Goal: Find contact information: Find contact information

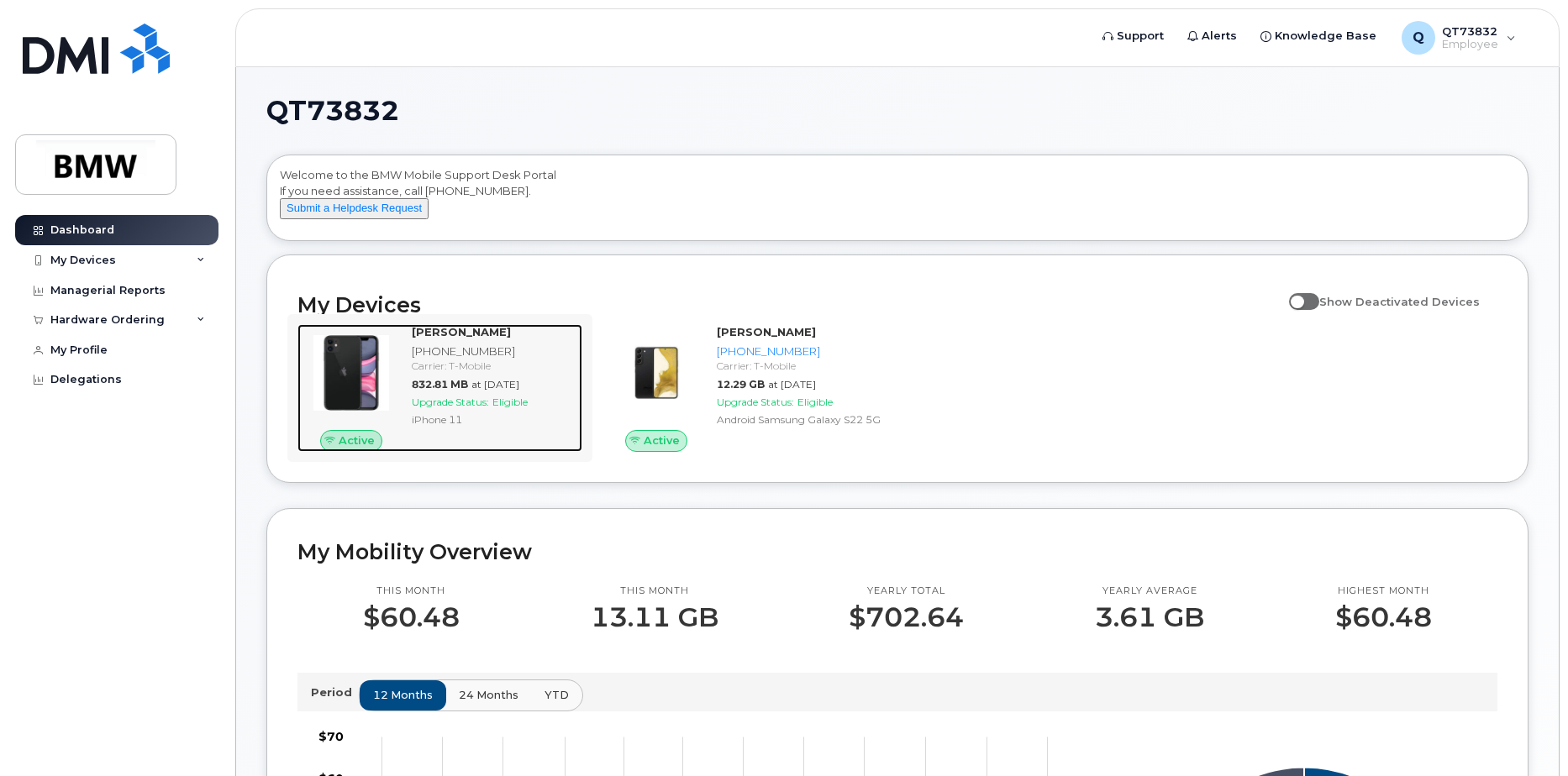
click at [479, 360] on div "[PHONE_NUMBER]" at bounding box center [494, 352] width 164 height 16
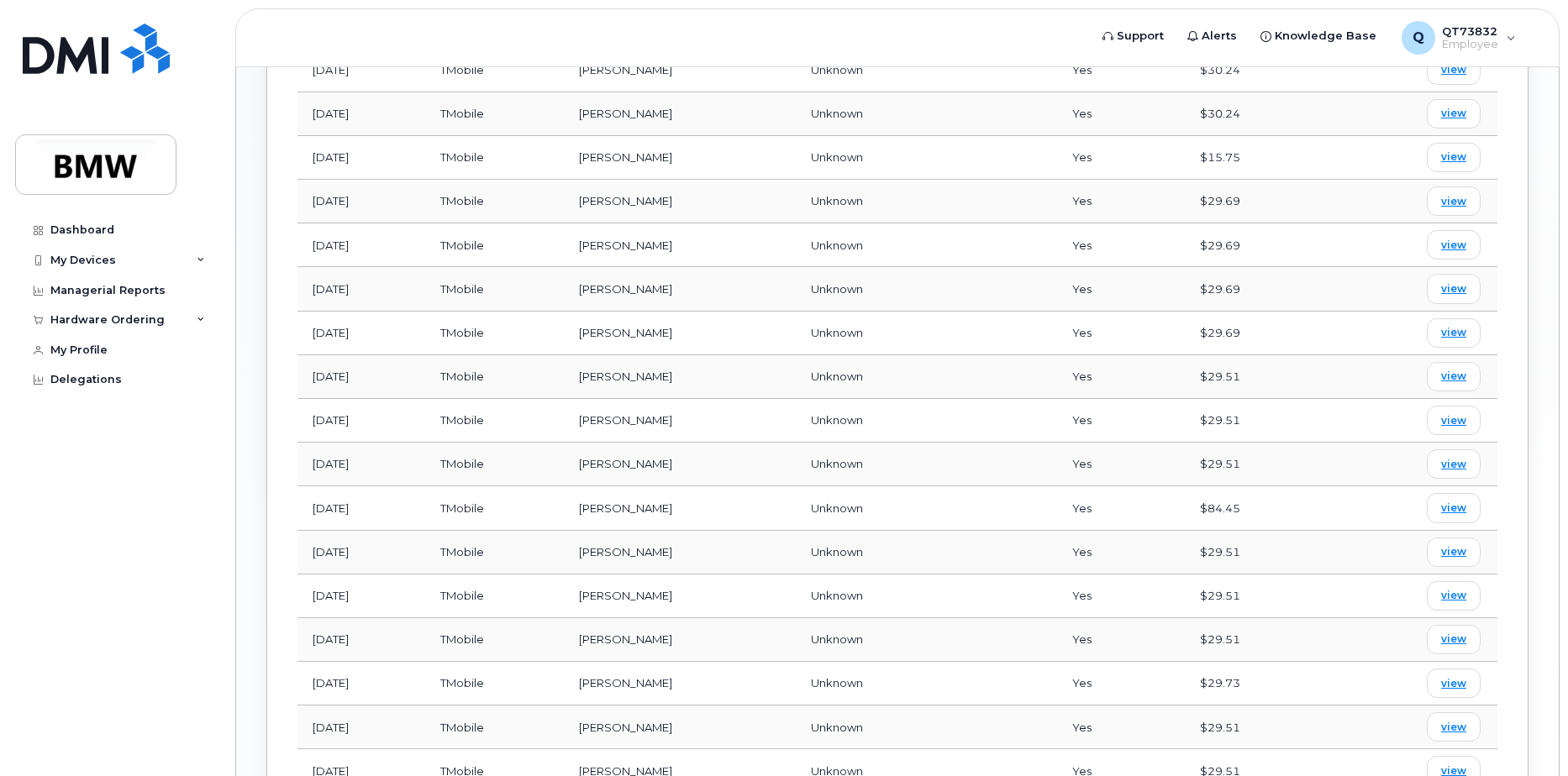
scroll to position [1008, 0]
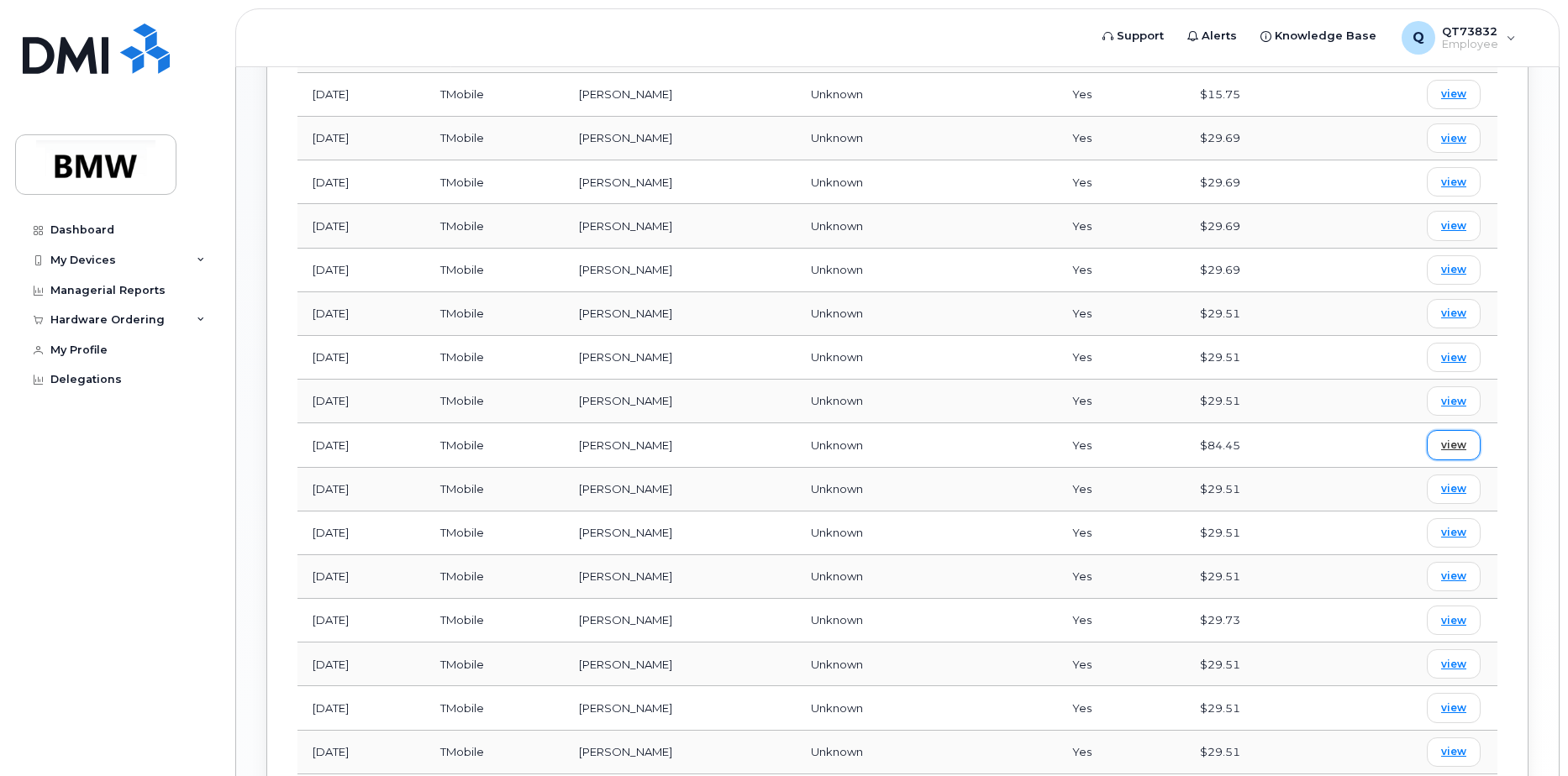
click at [1461, 437] on span "view" at bounding box center [1453, 444] width 26 height 15
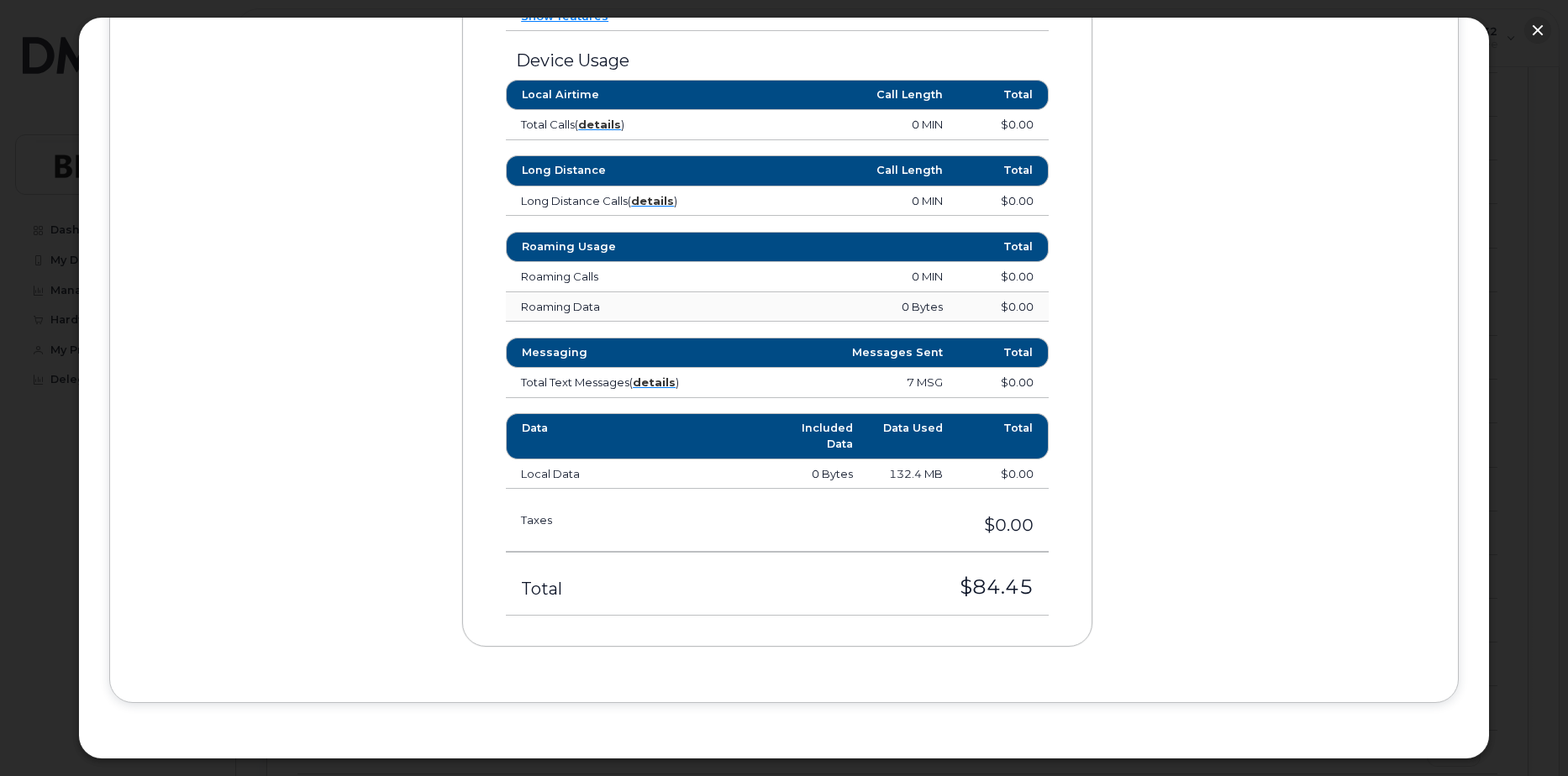
scroll to position [0, 0]
